Goal: Navigation & Orientation: Find specific page/section

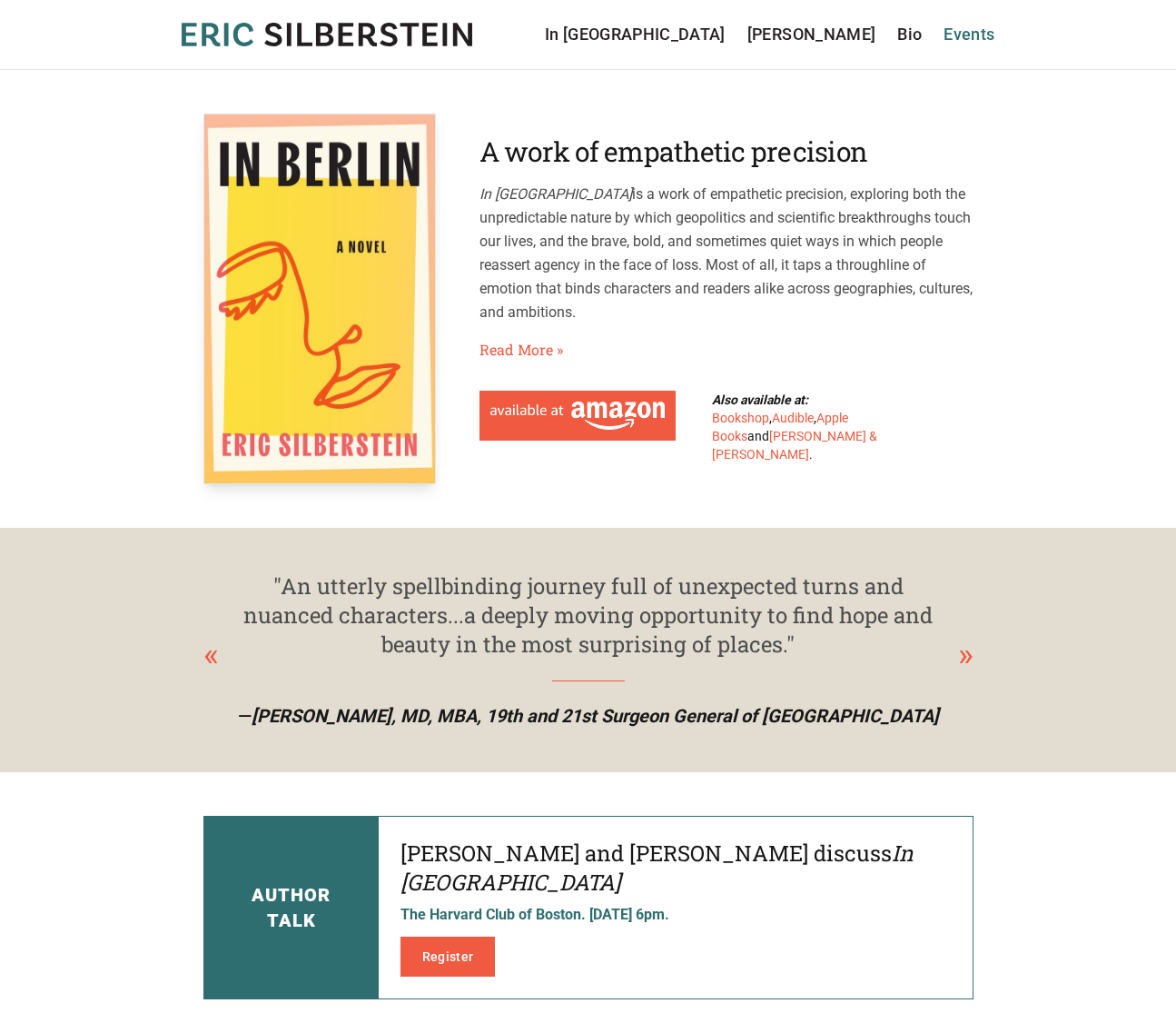
click at [953, 29] on link "Events" at bounding box center [969, 34] width 51 height 25
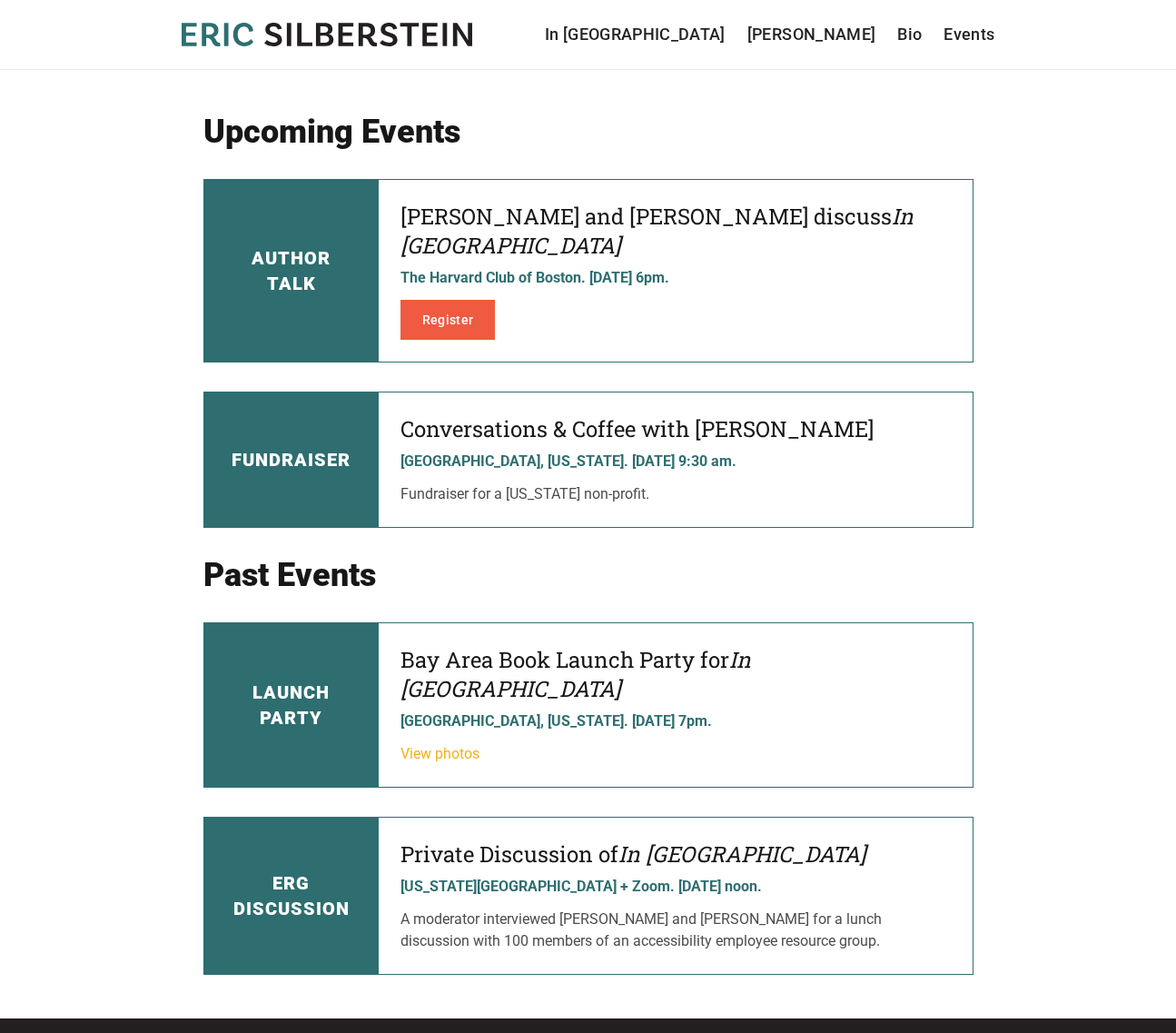
click at [455, 745] on link "View photos" at bounding box center [439, 753] width 79 height 17
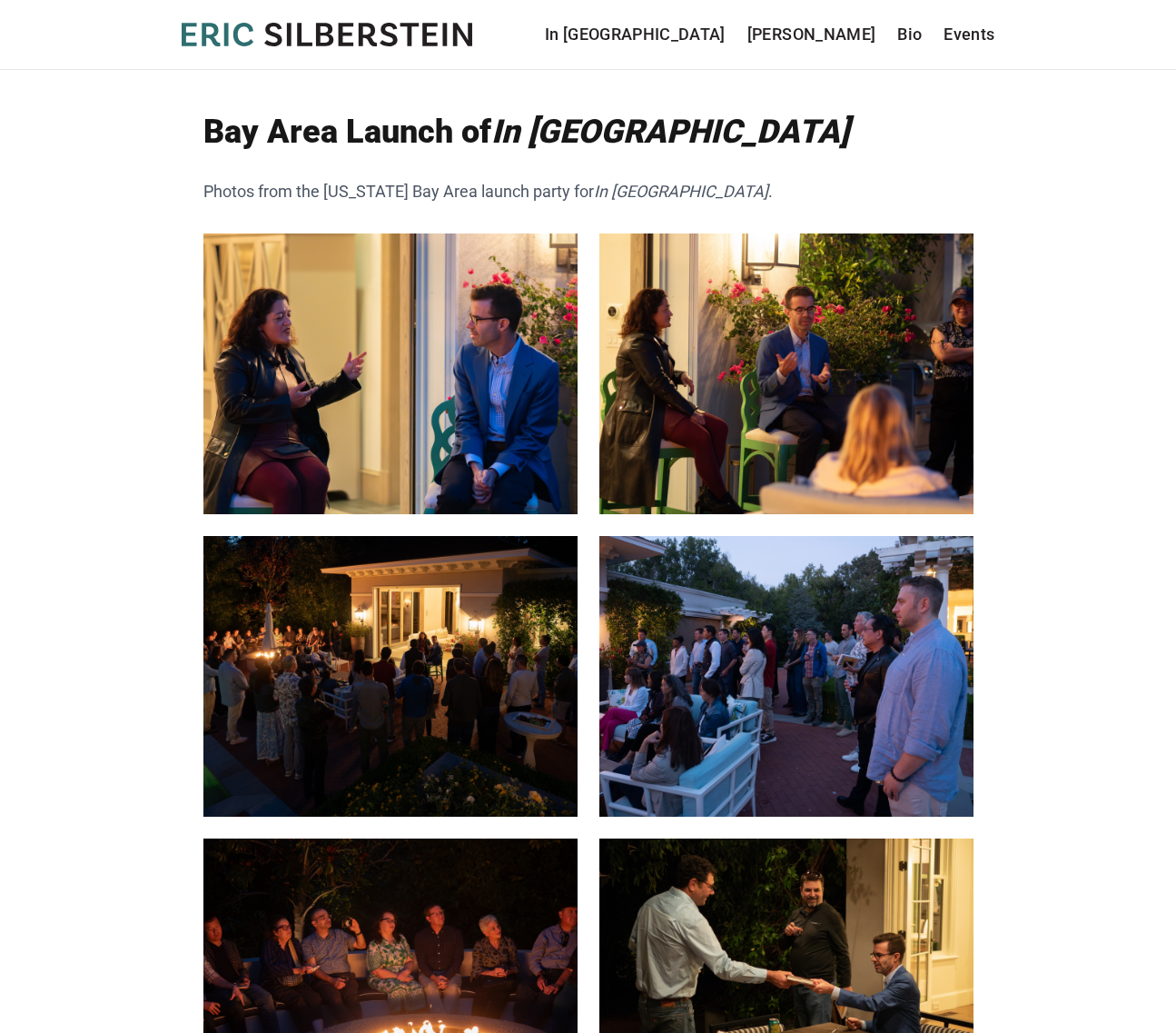
click at [370, 39] on icon at bounding box center [367, 35] width 18 height 24
